Goal: Task Accomplishment & Management: Manage account settings

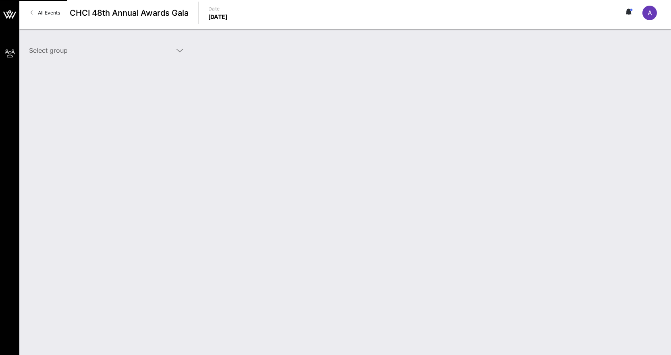
type input "[PERSON_NAME] Family Programs ([PERSON_NAME] Family Programs) [[PERSON_NAME], […"
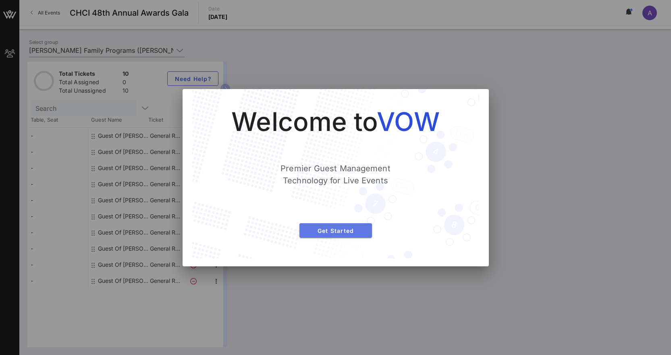
click at [358, 235] on button "Get Started" at bounding box center [335, 230] width 73 height 15
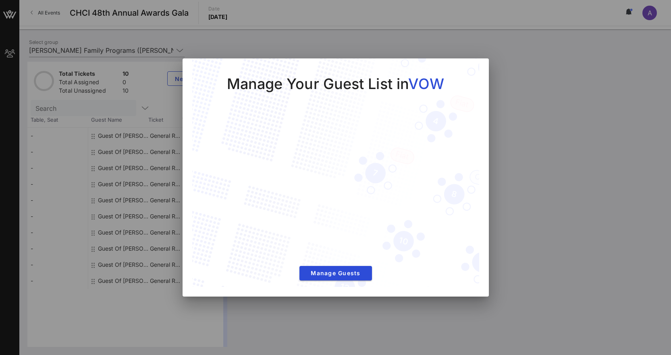
click at [498, 81] on div at bounding box center [335, 177] width 671 height 355
click at [510, 131] on div at bounding box center [335, 177] width 671 height 355
click at [357, 277] on button "Manage Guests" at bounding box center [335, 273] width 73 height 15
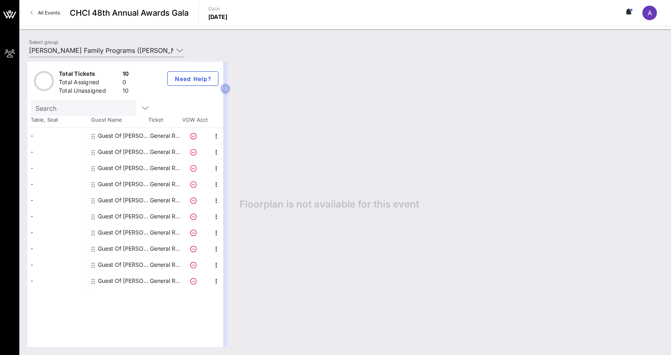
click at [131, 136] on div "Guest Of [PERSON_NAME] Family Programs" at bounding box center [123, 136] width 51 height 16
